Goal: Task Accomplishment & Management: Use online tool/utility

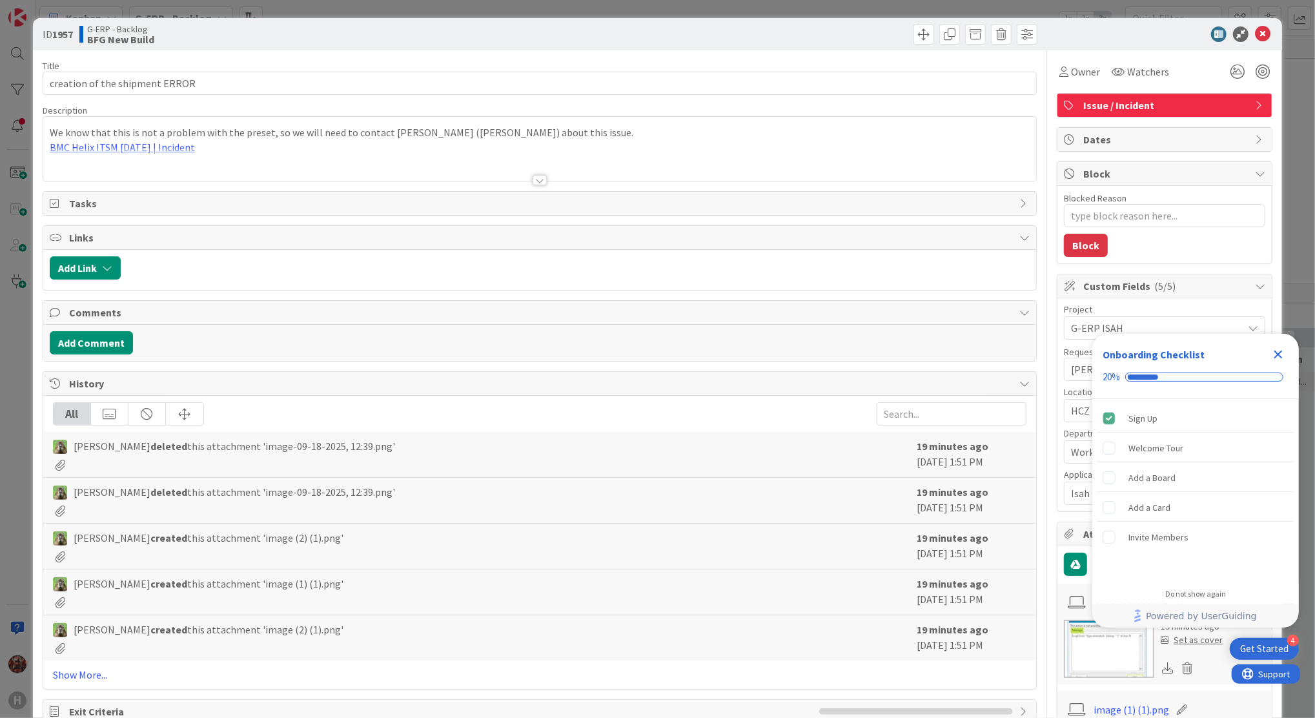
type textarea "x"
click at [1255, 38] on icon at bounding box center [1262, 33] width 15 height 15
